Goal: Task Accomplishment & Management: Manage account settings

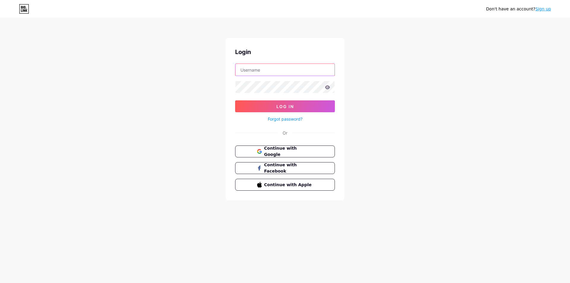
click at [292, 67] on input "text" at bounding box center [284, 70] width 99 height 12
type input "[PERSON_NAME]"
click at [284, 103] on button "Log In" at bounding box center [285, 106] width 100 height 12
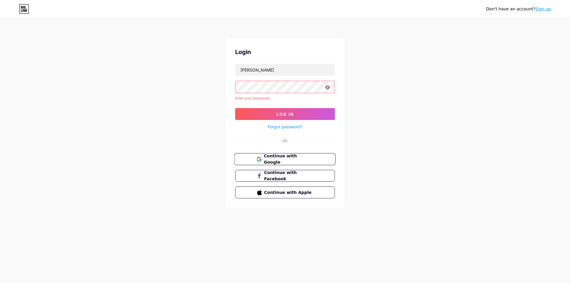
click at [275, 157] on span "Continue with Google" at bounding box center [288, 159] width 50 height 13
